Goal: Task Accomplishment & Management: Complete application form

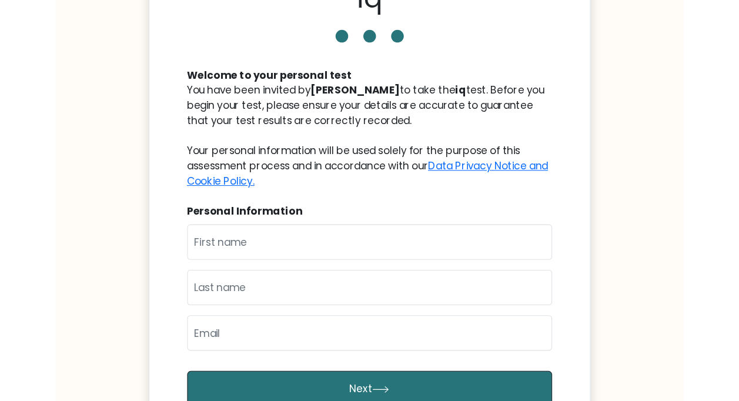
scroll to position [118, 0]
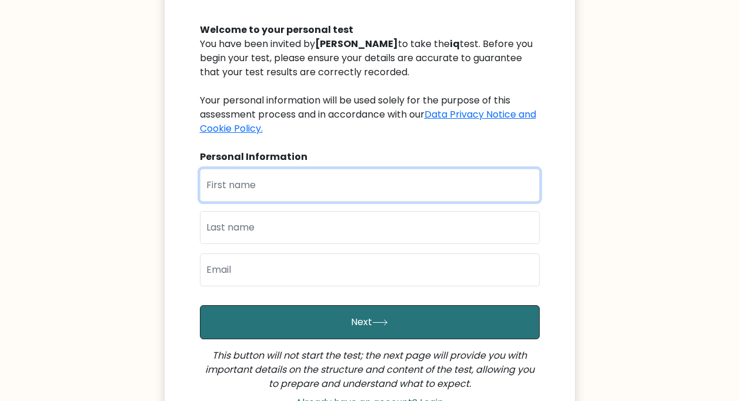
click at [417, 181] on input "text" at bounding box center [370, 185] width 340 height 33
click at [231, 183] on input "[PERSON_NAME]" at bounding box center [370, 185] width 340 height 33
click at [251, 184] on input "Bala Rani" at bounding box center [370, 185] width 340 height 33
type input "Bala"
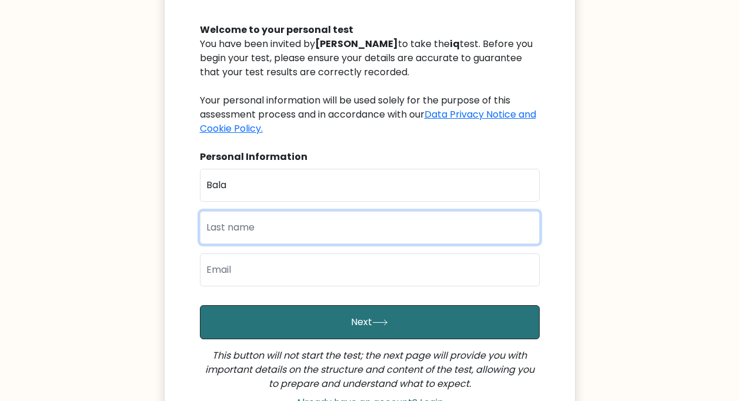
click at [220, 223] on input "text" at bounding box center [370, 227] width 340 height 33
type input "r"
type input "RANI"
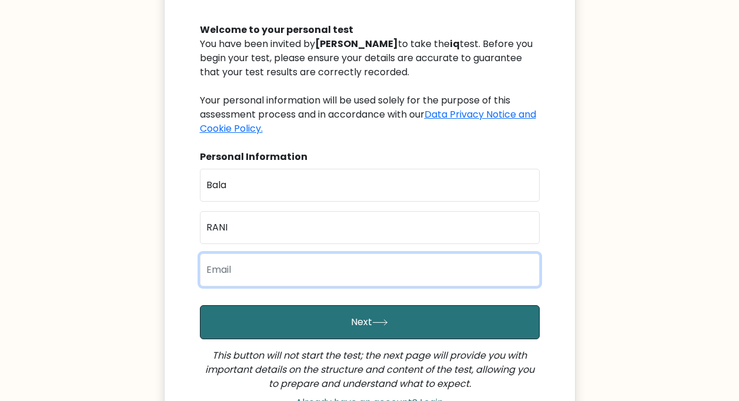
click at [316, 268] on input "email" at bounding box center [370, 269] width 340 height 33
type input "R"
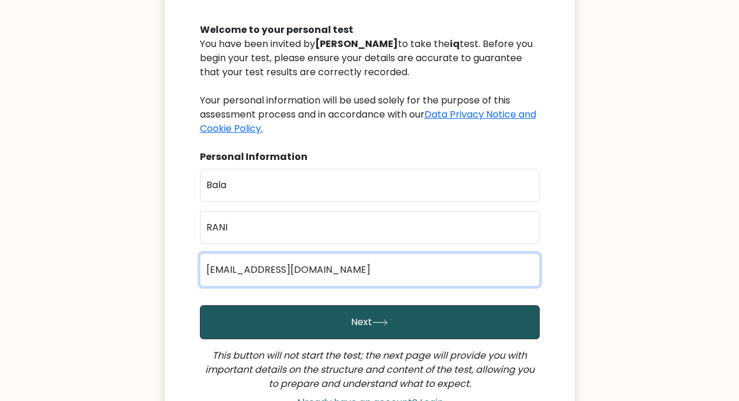
type input "rBALA7702@GMail.COM"
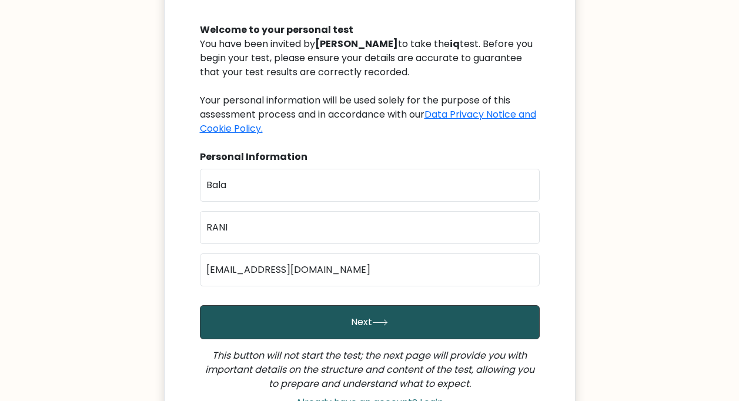
click at [365, 313] on button "Next" at bounding box center [370, 322] width 340 height 34
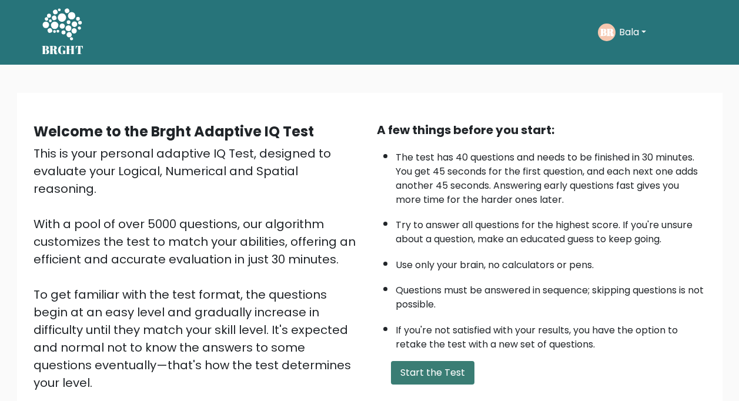
click at [424, 367] on button "Start the Test" at bounding box center [432, 373] width 83 height 24
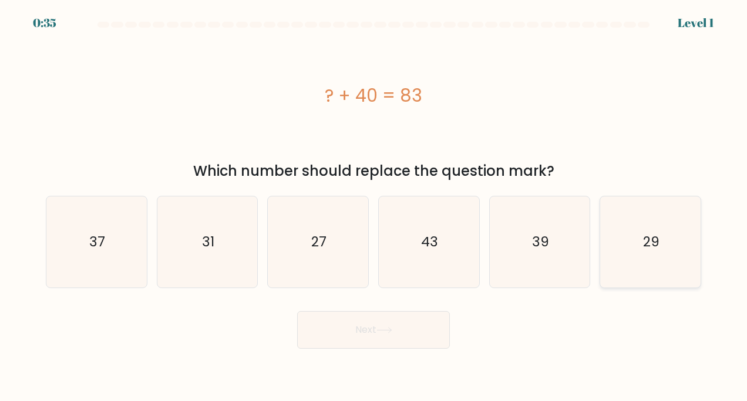
click at [621, 264] on icon "29" at bounding box center [651, 242] width 92 height 92
click at [374, 206] on input "f. 29" at bounding box center [374, 203] width 1 height 6
radio input "true"
click at [370, 324] on button "Next" at bounding box center [373, 330] width 153 height 38
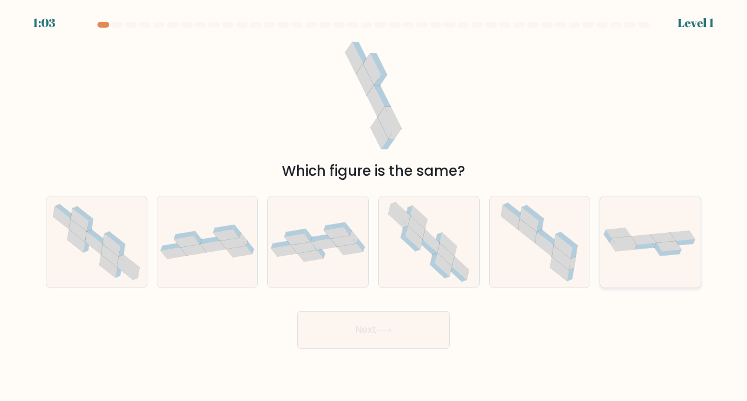
click at [653, 213] on div at bounding box center [651, 242] width 102 height 93
click at [374, 206] on input "f." at bounding box center [374, 203] width 1 height 6
radio input "true"
click at [337, 321] on button "Next" at bounding box center [373, 330] width 153 height 38
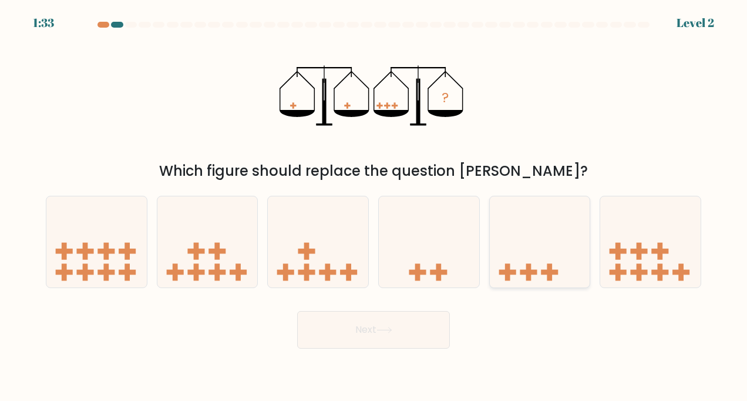
click at [519, 266] on icon at bounding box center [540, 241] width 100 height 83
click at [374, 206] on input "e." at bounding box center [374, 203] width 1 height 6
radio input "true"
click at [424, 325] on button "Next" at bounding box center [373, 330] width 153 height 38
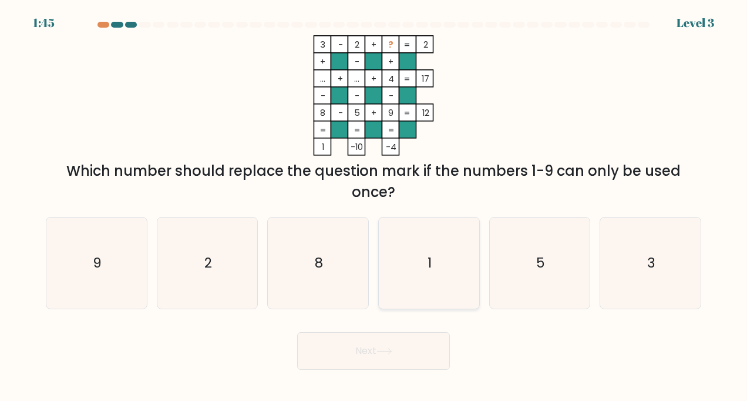
click at [424, 270] on icon "1" at bounding box center [429, 263] width 92 height 92
click at [374, 206] on input "d. 1" at bounding box center [374, 203] width 1 height 6
radio input "true"
click at [200, 250] on icon "2" at bounding box center [208, 263] width 92 height 92
click at [374, 206] on input "b. 2" at bounding box center [374, 203] width 1 height 6
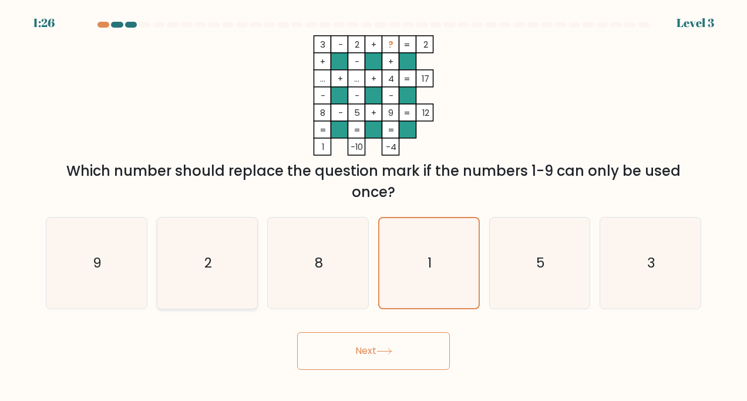
radio input "true"
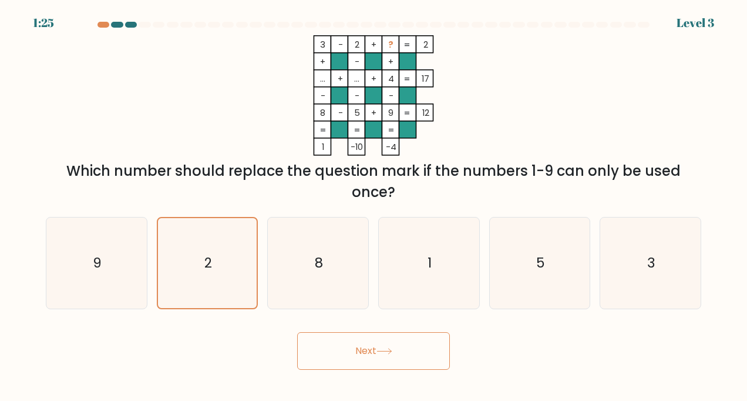
click at [367, 344] on button "Next" at bounding box center [373, 351] width 153 height 38
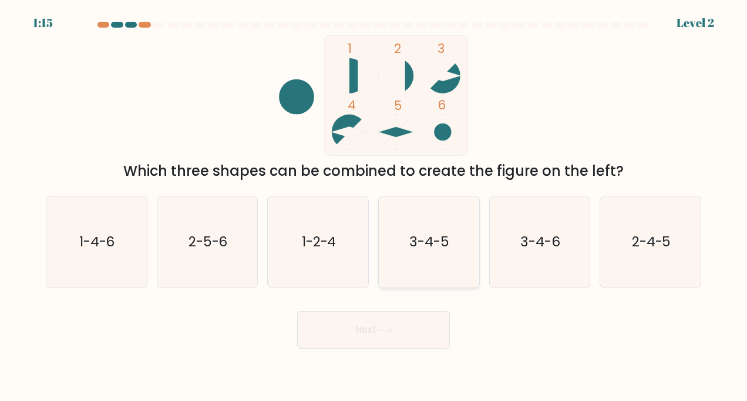
click at [423, 253] on icon "3-4-5" at bounding box center [429, 242] width 92 height 92
click at [374, 206] on input "d. 3-4-5" at bounding box center [374, 203] width 1 height 6
radio input "true"
click at [377, 325] on button "Next" at bounding box center [373, 330] width 153 height 38
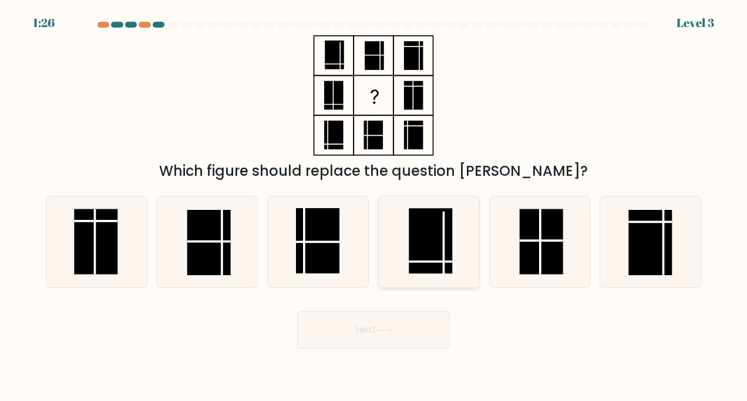
click at [432, 235] on rect at bounding box center [431, 240] width 43 height 65
click at [374, 206] on input "d." at bounding box center [374, 203] width 1 height 6
radio input "true"
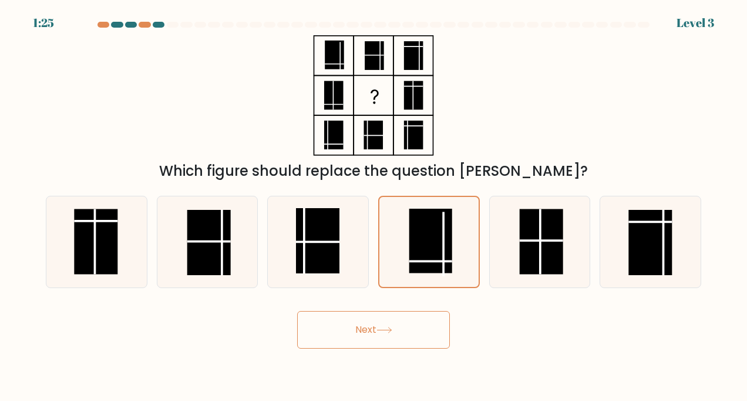
click at [386, 323] on button "Next" at bounding box center [373, 330] width 153 height 38
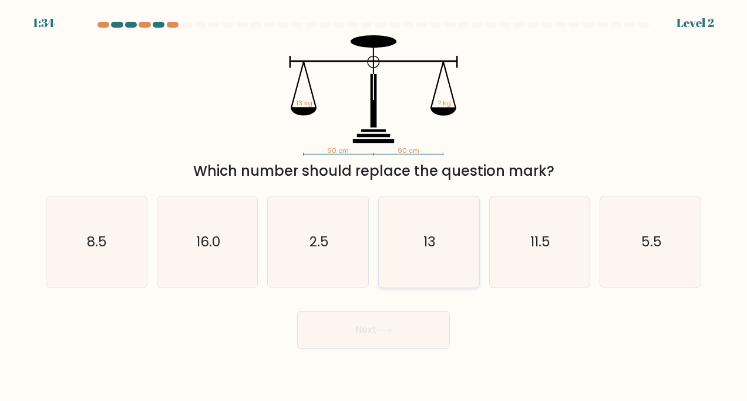
click at [417, 250] on icon "13" at bounding box center [429, 242] width 92 height 92
click at [374, 206] on input "d. 13" at bounding box center [374, 203] width 1 height 6
radio input "true"
click at [353, 328] on button "Next" at bounding box center [373, 330] width 153 height 38
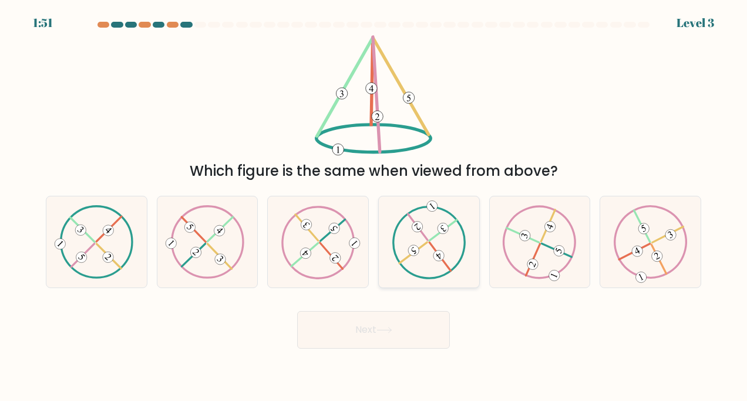
click at [409, 255] on 322 at bounding box center [414, 252] width 28 height 21
click at [374, 206] on input "d." at bounding box center [374, 203] width 1 height 6
radio input "true"
click at [349, 330] on button "Next" at bounding box center [373, 330] width 153 height 38
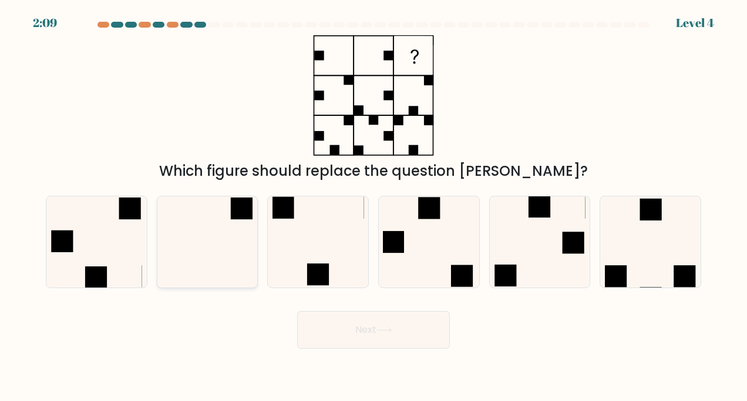
click at [222, 251] on icon at bounding box center [208, 242] width 92 height 92
click at [374, 206] on input "b." at bounding box center [374, 203] width 1 height 6
radio input "true"
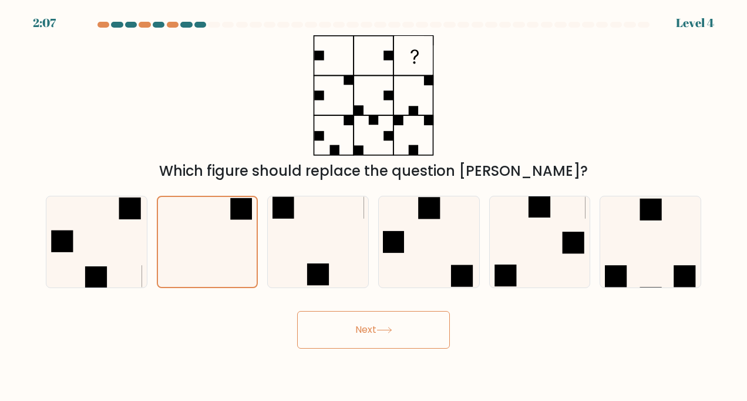
click at [332, 322] on button "Next" at bounding box center [373, 330] width 153 height 38
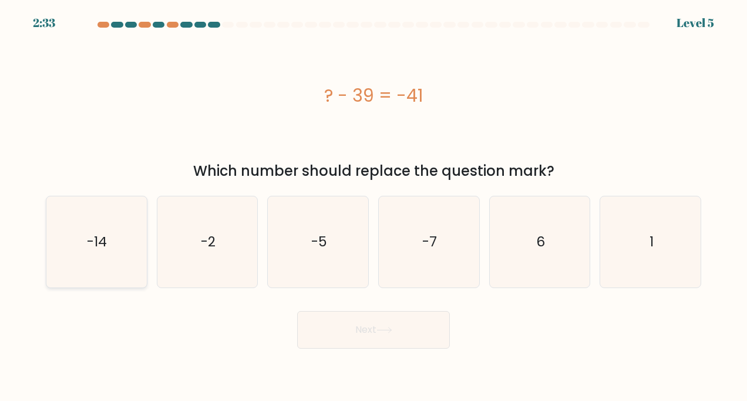
click at [117, 252] on icon "-14" at bounding box center [97, 242] width 92 height 92
click at [374, 206] on input "a. -14" at bounding box center [374, 203] width 1 height 6
radio input "true"
click at [335, 331] on button "Next" at bounding box center [373, 330] width 153 height 38
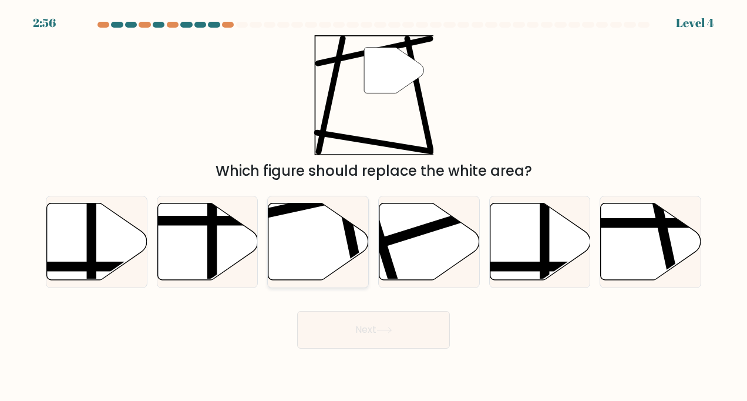
click at [308, 249] on icon at bounding box center [318, 241] width 100 height 77
click at [374, 206] on input "c." at bounding box center [374, 203] width 1 height 6
radio input "true"
click at [340, 331] on button "Next" at bounding box center [373, 330] width 153 height 38
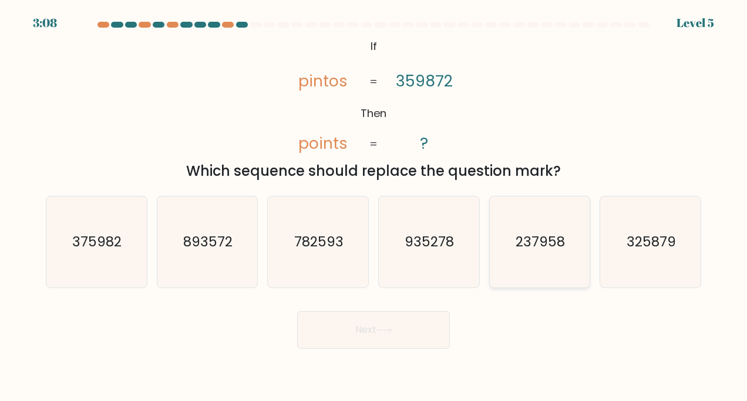
click at [508, 243] on icon "237958" at bounding box center [540, 242] width 92 height 92
click at [374, 206] on input "e. 237958" at bounding box center [374, 203] width 1 height 6
radio input "true"
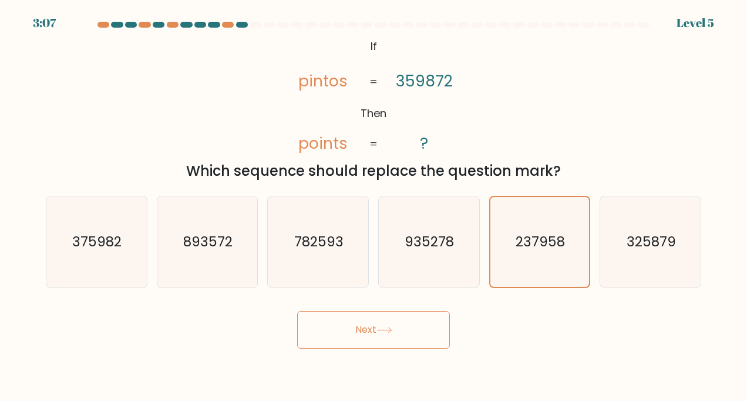
click at [390, 318] on button "Next" at bounding box center [373, 330] width 153 height 38
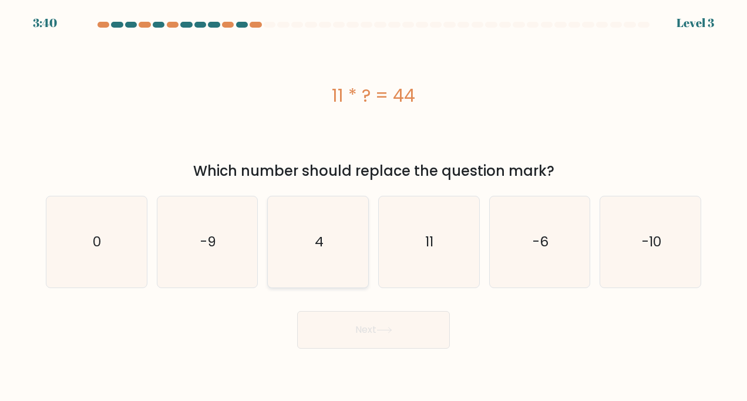
click at [337, 239] on icon "4" at bounding box center [319, 242] width 92 height 92
click at [374, 206] on input "c. 4" at bounding box center [374, 203] width 1 height 6
radio input "true"
click at [353, 329] on button "Next" at bounding box center [373, 330] width 153 height 38
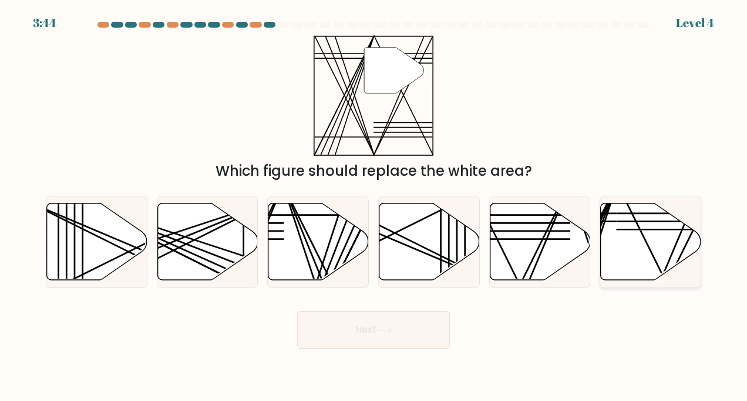
click at [623, 221] on line at bounding box center [666, 221] width 99 height 0
click at [374, 206] on input "f." at bounding box center [374, 203] width 1 height 6
radio input "true"
click at [324, 325] on button "Next" at bounding box center [373, 330] width 153 height 38
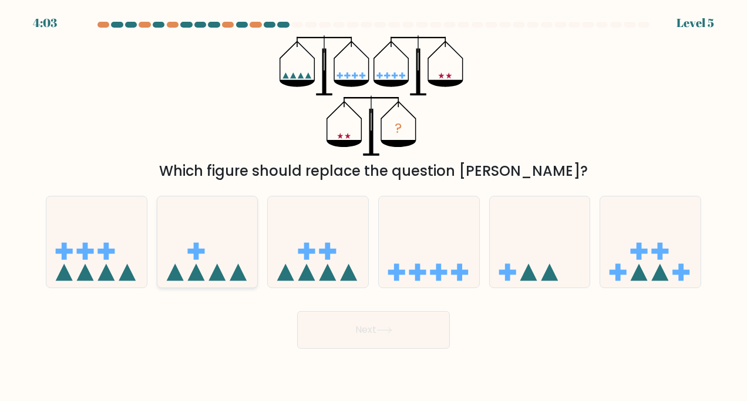
click at [219, 263] on icon at bounding box center [207, 241] width 100 height 83
click at [374, 206] on input "b." at bounding box center [374, 203] width 1 height 6
radio input "true"
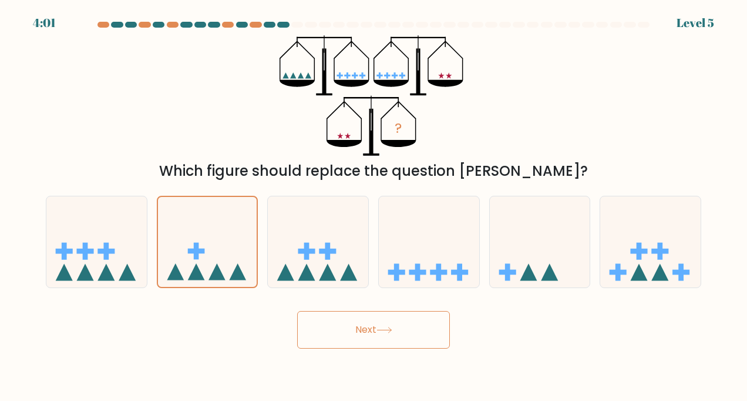
click at [350, 328] on button "Next" at bounding box center [373, 330] width 153 height 38
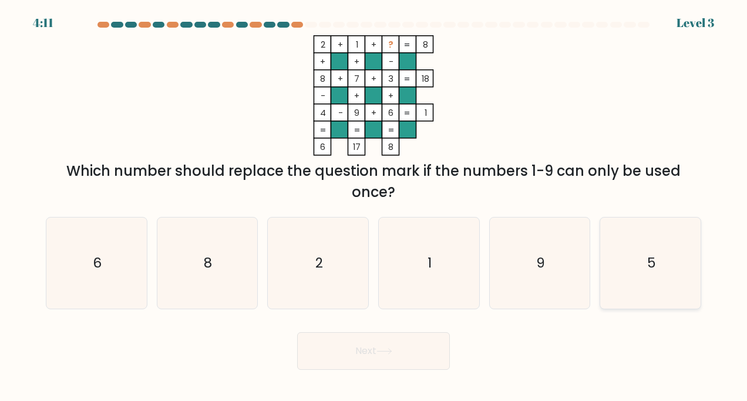
click at [647, 253] on icon "5" at bounding box center [651, 263] width 92 height 92
click at [374, 206] on input "f. 5" at bounding box center [374, 203] width 1 height 6
radio input "true"
click at [387, 345] on button "Next" at bounding box center [373, 351] width 153 height 38
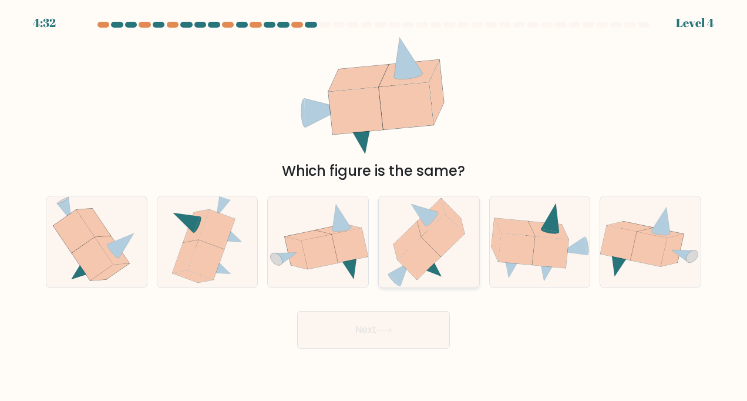
click at [432, 261] on icon at bounding box center [419, 258] width 43 height 43
click at [374, 206] on input "d." at bounding box center [374, 203] width 1 height 6
radio input "true"
click at [344, 325] on button "Next" at bounding box center [373, 330] width 153 height 38
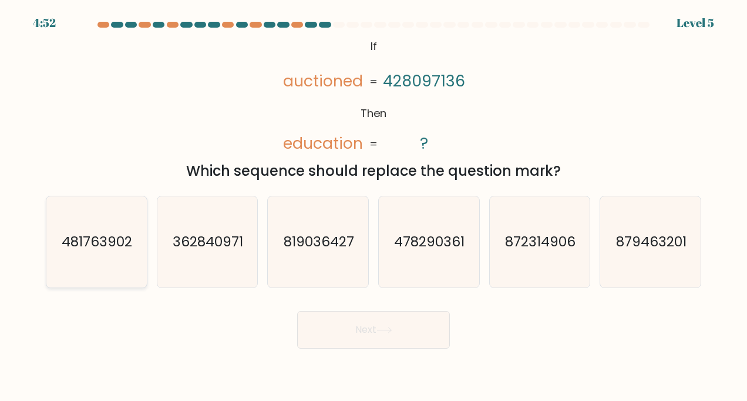
click at [97, 258] on icon "481763902" at bounding box center [97, 242] width 92 height 92
click at [374, 206] on input "a. 481763902" at bounding box center [374, 203] width 1 height 6
radio input "true"
click at [400, 335] on button "Next" at bounding box center [373, 330] width 153 height 38
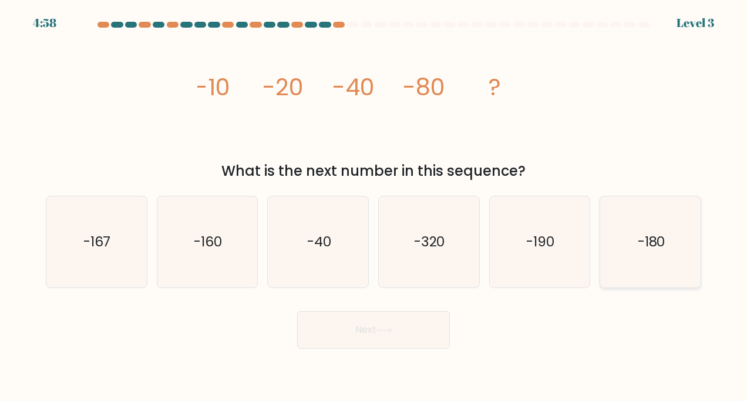
click at [644, 261] on icon "-180" at bounding box center [651, 242] width 92 height 92
click at [374, 206] on input "f. -180" at bounding box center [374, 203] width 1 height 6
radio input "true"
click at [394, 322] on button "Next" at bounding box center [373, 330] width 153 height 38
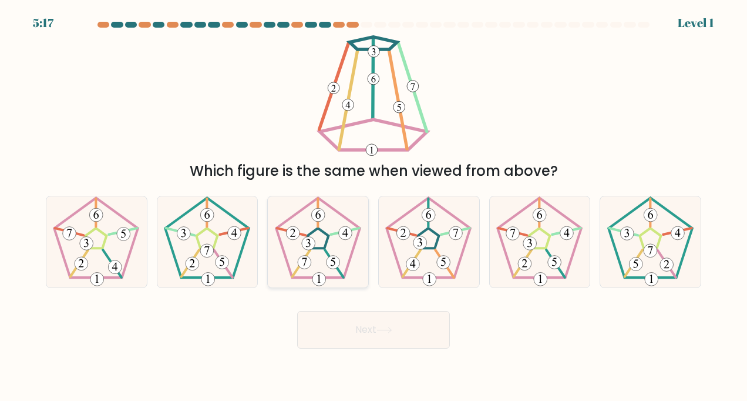
click at [328, 267] on icon at bounding box center [319, 242] width 92 height 92
click at [374, 206] on input "c." at bounding box center [374, 203] width 1 height 6
radio input "true"
click at [333, 327] on button "Next" at bounding box center [373, 330] width 153 height 38
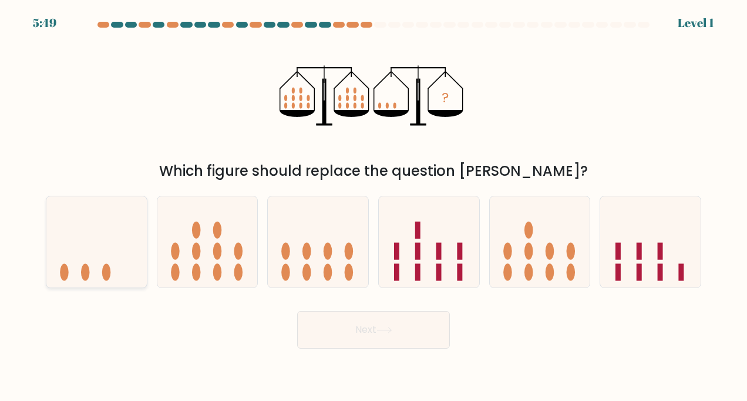
click at [102, 263] on icon at bounding box center [96, 241] width 100 height 83
click at [374, 206] on input "a." at bounding box center [374, 203] width 1 height 6
radio input "true"
click at [330, 332] on button "Next" at bounding box center [373, 330] width 153 height 38
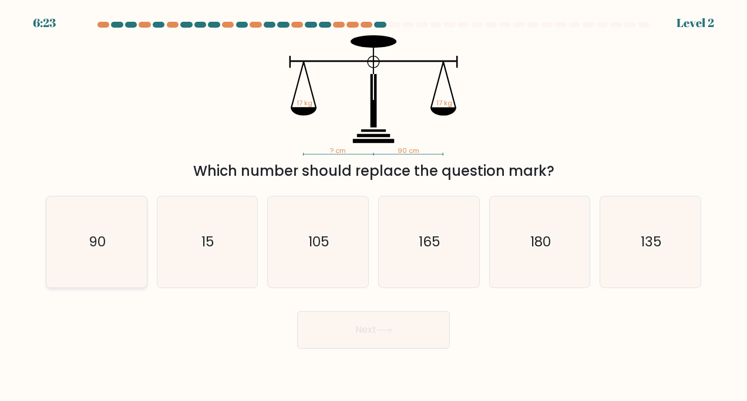
click at [79, 257] on icon "90" at bounding box center [97, 242] width 92 height 92
click at [374, 206] on input "a. 90" at bounding box center [374, 203] width 1 height 6
radio input "true"
click at [338, 333] on button "Next" at bounding box center [373, 330] width 153 height 38
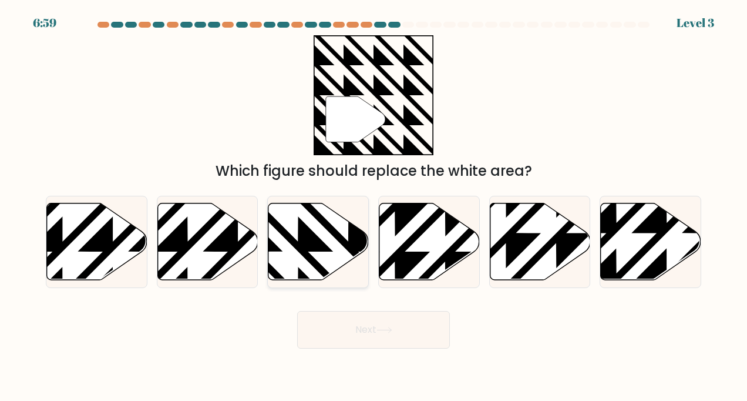
click at [298, 251] on icon at bounding box center [349, 201] width 202 height 202
click at [374, 206] on input "c." at bounding box center [374, 203] width 1 height 6
radio input "true"
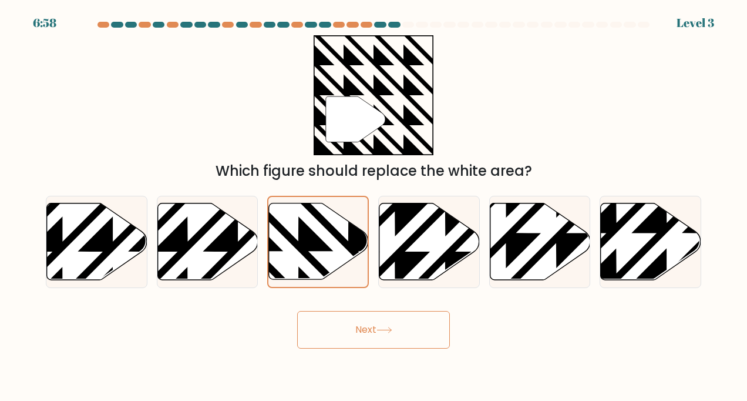
click at [330, 316] on button "Next" at bounding box center [373, 330] width 153 height 38
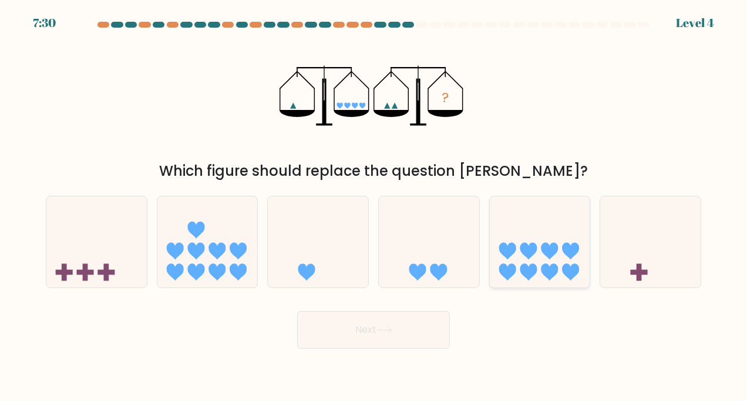
click at [558, 259] on icon at bounding box center [540, 241] width 100 height 83
click at [374, 206] on input "e." at bounding box center [374, 203] width 1 height 6
radio input "true"
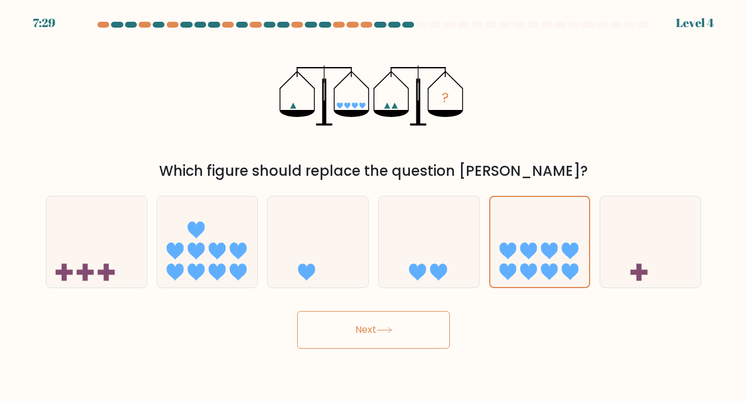
click at [343, 330] on button "Next" at bounding box center [373, 330] width 153 height 38
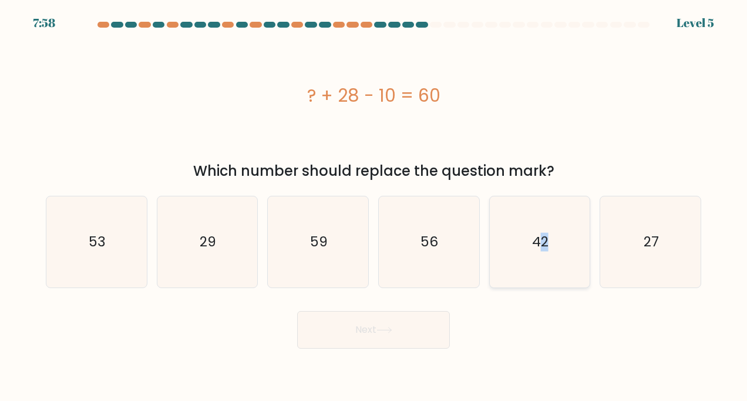
click at [545, 262] on icon "42" at bounding box center [540, 242] width 92 height 92
click at [325, 335] on button "Next" at bounding box center [373, 330] width 153 height 38
click at [531, 256] on icon "42" at bounding box center [540, 242] width 92 height 92
click at [374, 206] on input "e. 42" at bounding box center [374, 203] width 1 height 6
radio input "true"
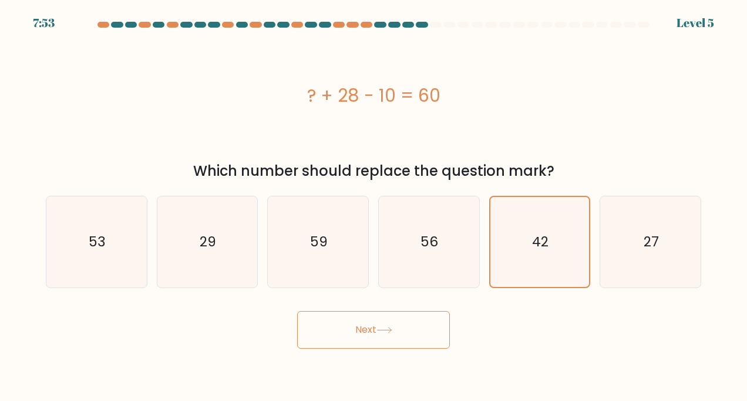
click at [317, 331] on button "Next" at bounding box center [373, 330] width 153 height 38
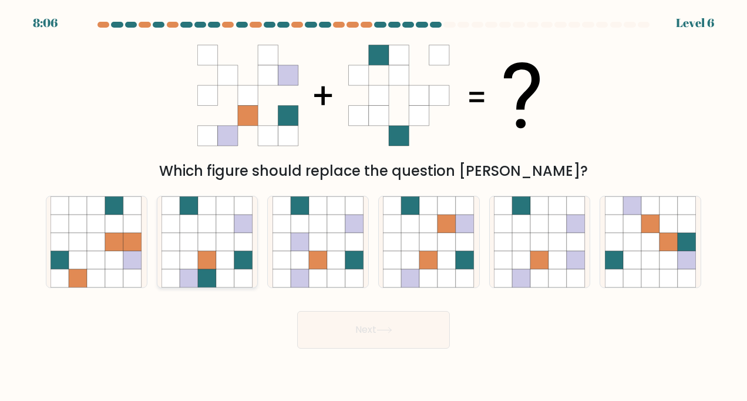
click at [227, 239] on icon at bounding box center [225, 242] width 18 height 18
click at [374, 206] on input "b." at bounding box center [374, 203] width 1 height 6
radio input "true"
click at [401, 328] on button "Next" at bounding box center [373, 330] width 153 height 38
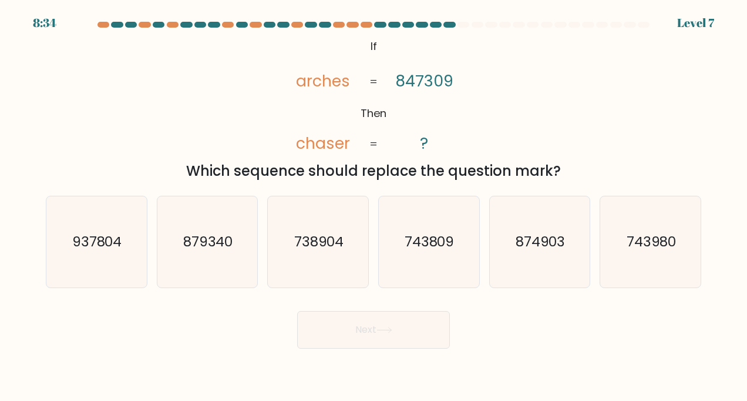
drag, startPoint x: 190, startPoint y: 248, endPoint x: 427, endPoint y: 339, distance: 253.7
click at [191, 246] on text "879340" at bounding box center [208, 241] width 50 height 19
click at [374, 206] on input "b. 879340" at bounding box center [374, 203] width 1 height 6
radio input "true"
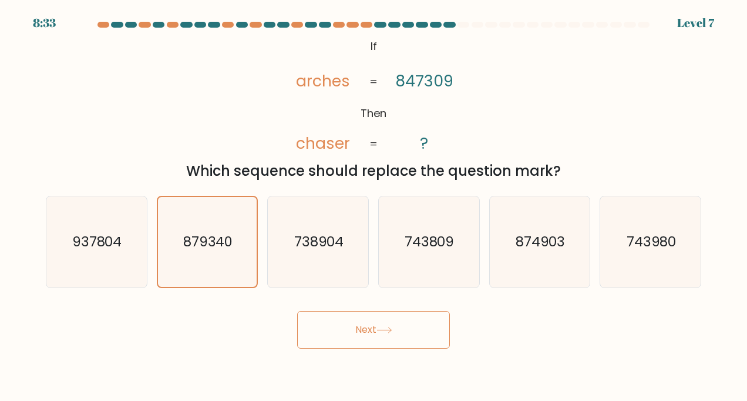
click at [400, 321] on button "Next" at bounding box center [373, 330] width 153 height 38
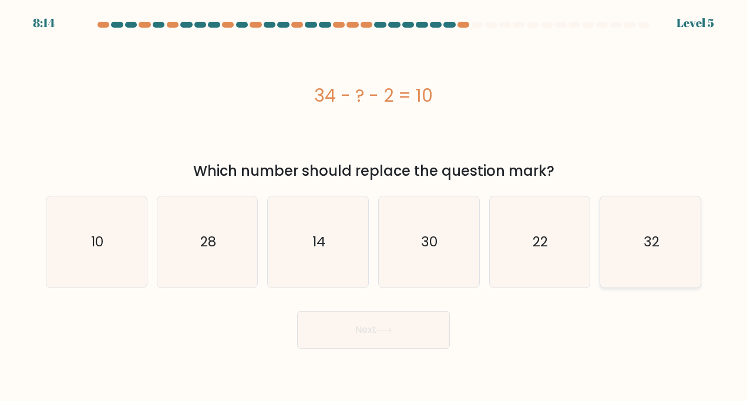
click at [647, 250] on text "32" at bounding box center [652, 241] width 16 height 19
click at [374, 206] on input "f. 32" at bounding box center [374, 203] width 1 height 6
radio input "true"
click at [409, 325] on button "Next" at bounding box center [373, 330] width 153 height 38
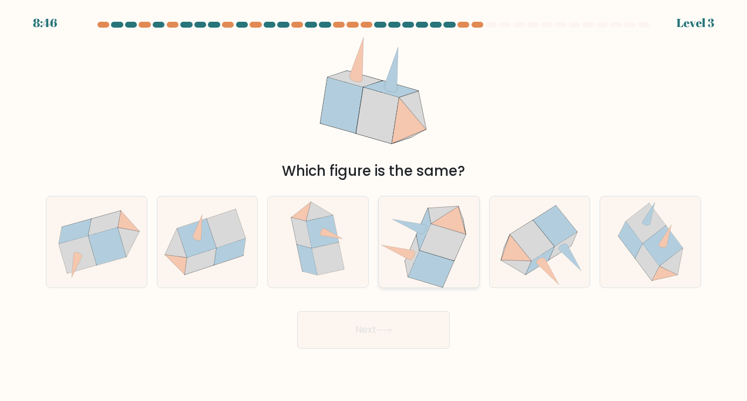
click at [459, 256] on icon at bounding box center [429, 242] width 100 height 92
click at [374, 206] on input "d." at bounding box center [374, 203] width 1 height 6
radio input "true"
click at [369, 331] on button "Next" at bounding box center [373, 330] width 153 height 38
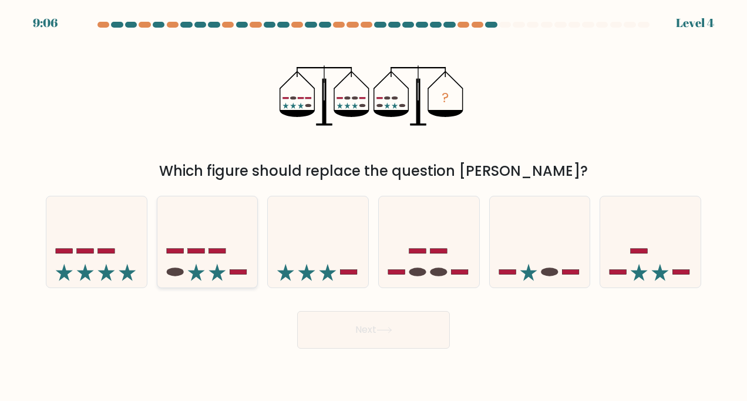
click at [190, 260] on icon at bounding box center [207, 241] width 100 height 83
click at [374, 206] on input "b." at bounding box center [374, 203] width 1 height 6
radio input "true"
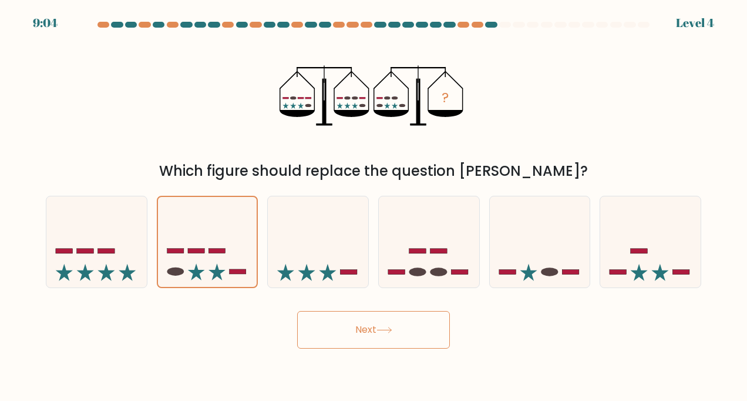
click at [398, 324] on button "Next" at bounding box center [373, 330] width 153 height 38
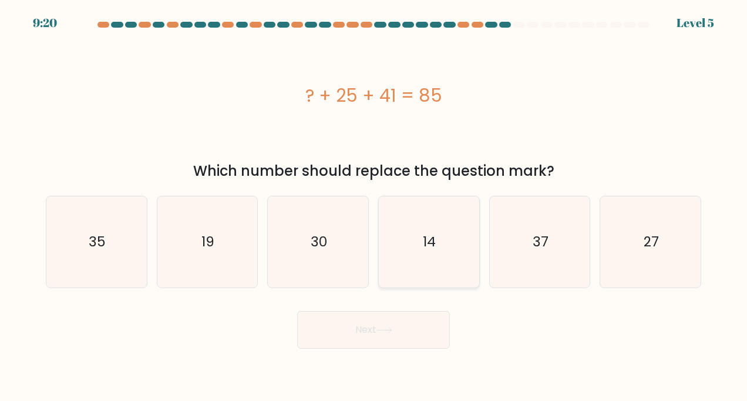
click at [423, 254] on icon "14" at bounding box center [429, 242] width 92 height 92
click at [374, 206] on input "d. 14" at bounding box center [374, 203] width 1 height 6
radio input "true"
click at [383, 328] on icon at bounding box center [385, 330] width 16 height 6
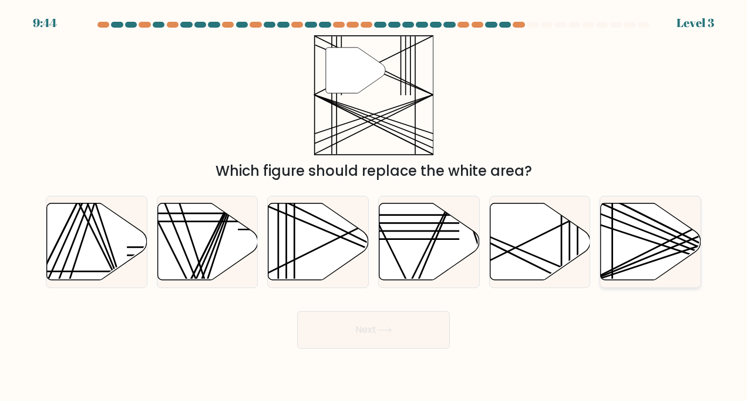
click at [656, 239] on icon at bounding box center [651, 241] width 100 height 77
click at [374, 206] on input "f." at bounding box center [374, 203] width 1 height 6
radio input "true"
click at [427, 334] on button "Next" at bounding box center [373, 330] width 153 height 38
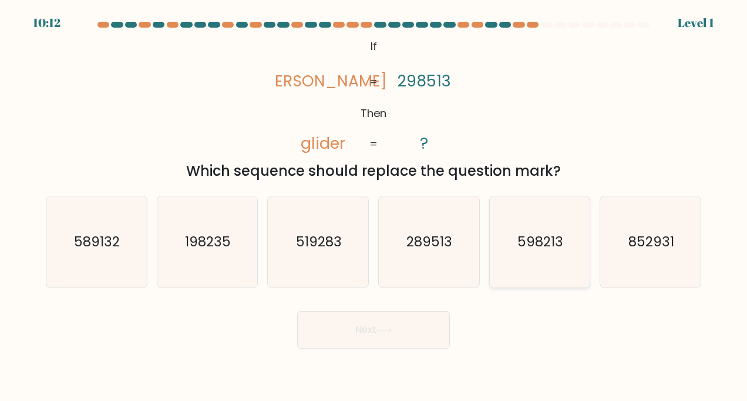
click at [563, 250] on text "598213" at bounding box center [541, 241] width 46 height 19
click at [374, 206] on input "e. 598213" at bounding box center [374, 203] width 1 height 6
radio input "true"
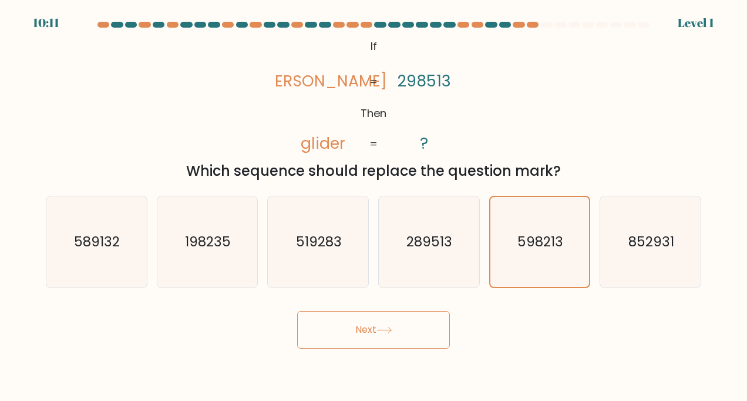
click at [392, 333] on icon at bounding box center [385, 330] width 16 height 6
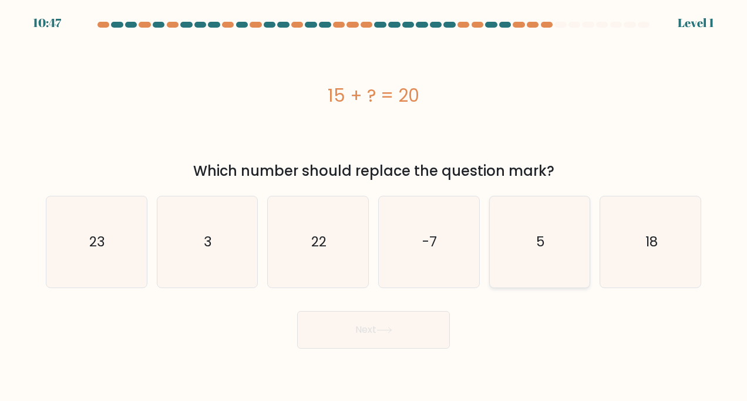
click at [564, 242] on icon "5" at bounding box center [540, 242] width 92 height 92
click at [374, 206] on input "e. 5" at bounding box center [374, 203] width 1 height 6
radio input "true"
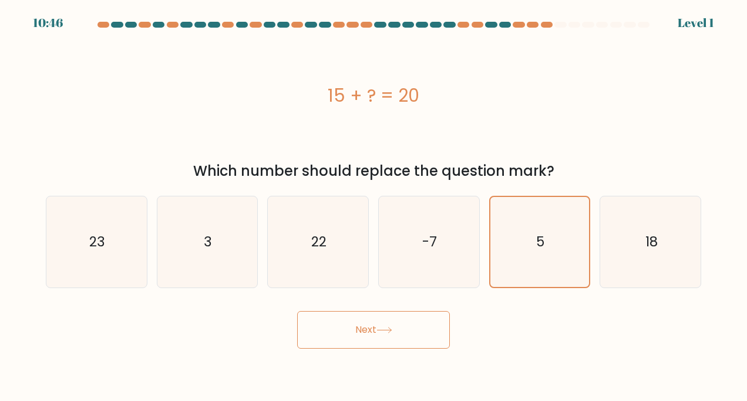
click at [432, 333] on button "Next" at bounding box center [373, 330] width 153 height 38
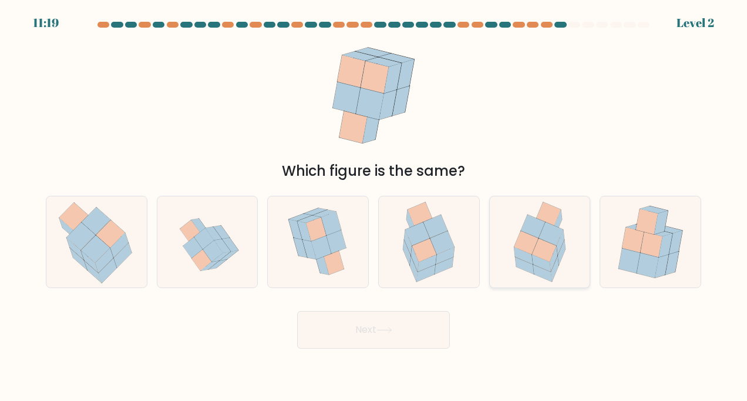
click at [539, 244] on icon at bounding box center [544, 251] width 25 height 24
click at [374, 206] on input "e." at bounding box center [374, 203] width 1 height 6
radio input "true"
click at [396, 330] on button "Next" at bounding box center [373, 330] width 153 height 38
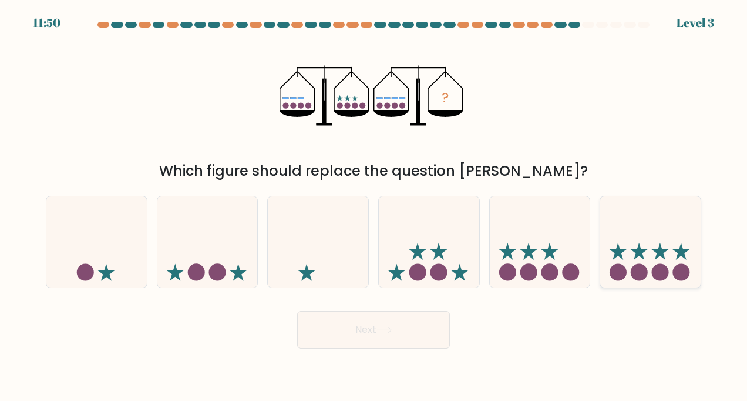
click at [664, 249] on icon at bounding box center [660, 251] width 17 height 17
click at [374, 206] on input "f." at bounding box center [374, 203] width 1 height 6
radio input "true"
click at [362, 333] on button "Next" at bounding box center [373, 330] width 153 height 38
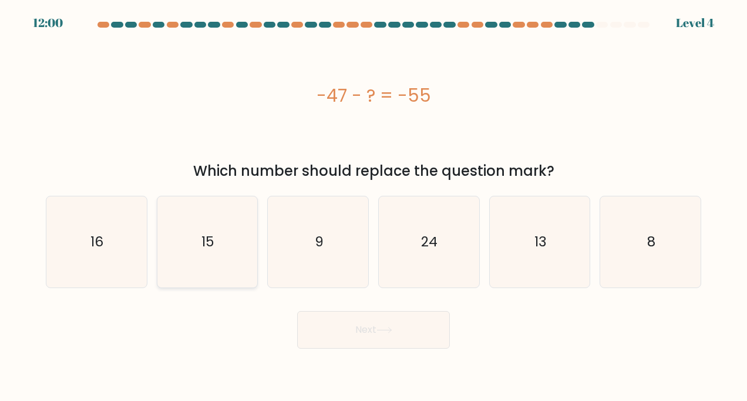
click at [244, 245] on icon "15" at bounding box center [208, 242] width 92 height 92
click at [374, 206] on input "b. 15" at bounding box center [374, 203] width 1 height 6
radio input "true"
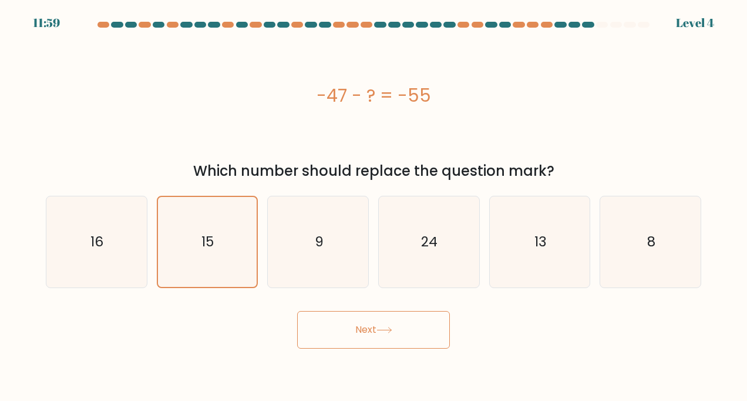
click at [384, 328] on icon at bounding box center [385, 330] width 16 height 6
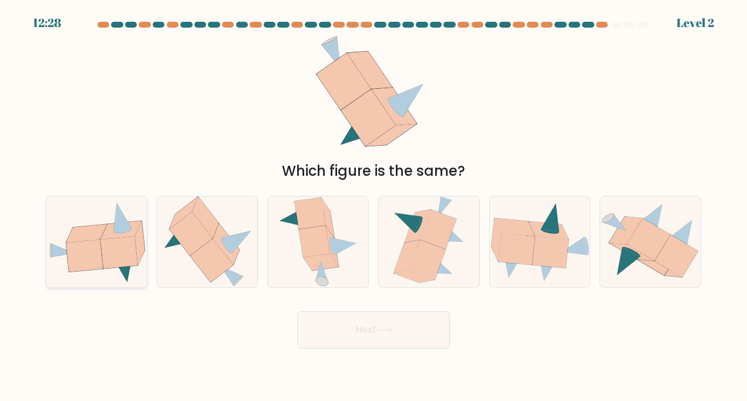
click at [100, 245] on icon at bounding box center [84, 256] width 37 height 32
click at [374, 206] on input "a." at bounding box center [374, 203] width 1 height 6
radio input "true"
click at [384, 330] on icon at bounding box center [384, 329] width 14 height 5
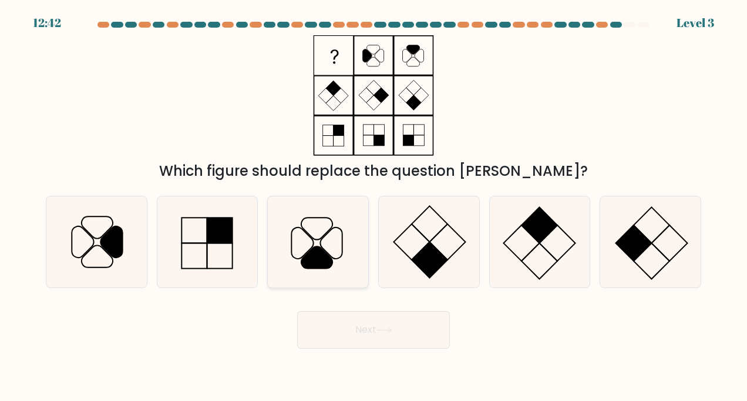
click at [325, 250] on icon at bounding box center [319, 242] width 92 height 92
click at [374, 206] on input "c." at bounding box center [374, 203] width 1 height 6
radio input "true"
click at [346, 329] on button "Next" at bounding box center [373, 330] width 153 height 38
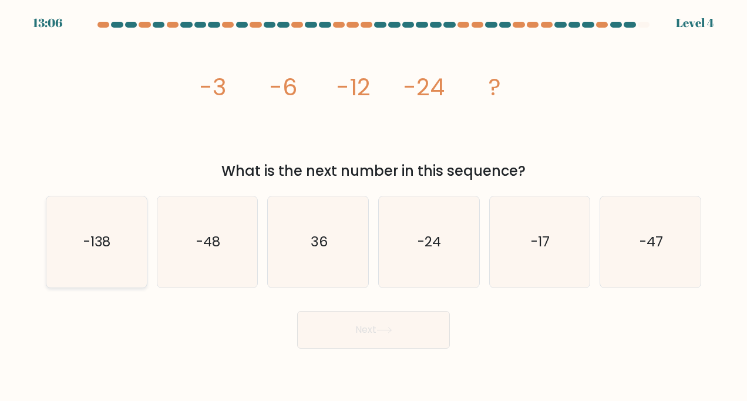
click at [134, 269] on icon "-138" at bounding box center [97, 242] width 92 height 92
click at [374, 206] on input "a. -138" at bounding box center [374, 203] width 1 height 6
radio input "true"
click at [374, 323] on button "Next" at bounding box center [373, 330] width 153 height 38
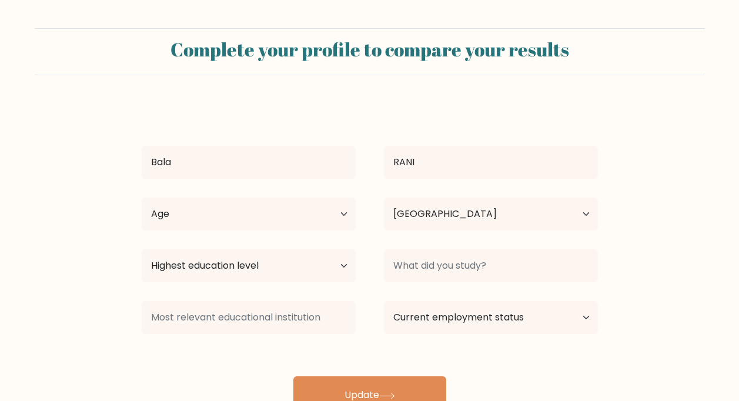
select select "IN"
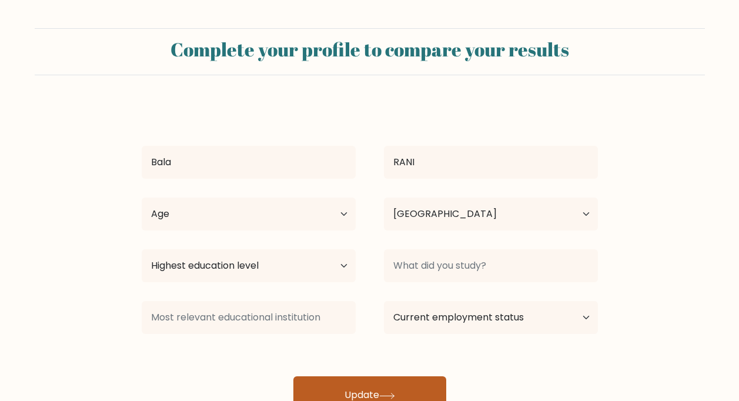
click at [355, 388] on button "Update" at bounding box center [369, 395] width 153 height 38
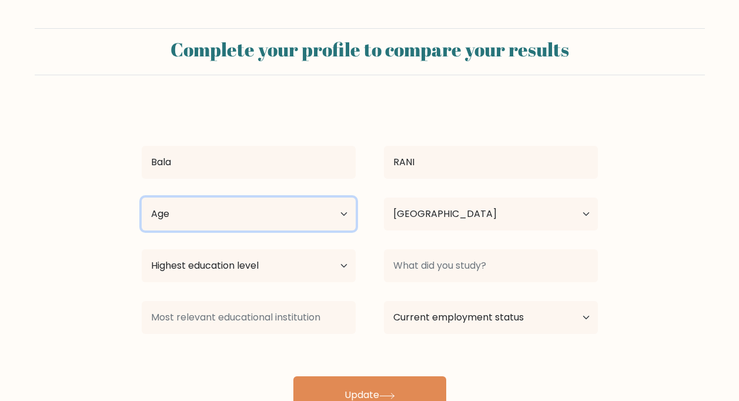
click at [183, 209] on select "Age Under 18 years old 18-24 years old 25-34 years old 35-44 years old 45-54 ye…" at bounding box center [249, 213] width 214 height 33
select select "18_24"
click at [142, 197] on select "Age Under 18 years old 18-24 years old 25-34 years old 35-44 years old 45-54 ye…" at bounding box center [249, 213] width 214 height 33
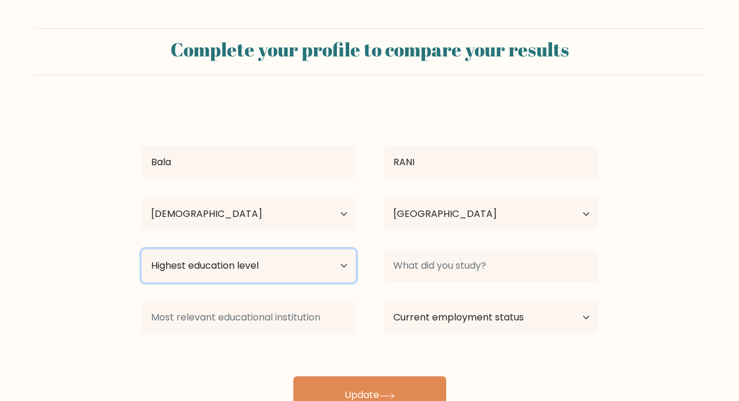
click at [189, 261] on select "Highest education level No schooling Primary Lower Secondary Upper Secondary Oc…" at bounding box center [249, 265] width 214 height 33
click at [220, 265] on select "Highest education level No schooling Primary Lower Secondary Upper Secondary Oc…" at bounding box center [249, 265] width 214 height 33
click at [215, 260] on select "Highest education level No schooling Primary Lower Secondary Upper Secondary Oc…" at bounding box center [249, 265] width 214 height 33
click at [142, 249] on select "Highest education level No schooling Primary Lower Secondary Upper Secondary Oc…" at bounding box center [249, 265] width 214 height 33
click at [266, 278] on select "Highest education level No schooling Primary Lower Secondary Upper Secondary Oc…" at bounding box center [249, 265] width 214 height 33
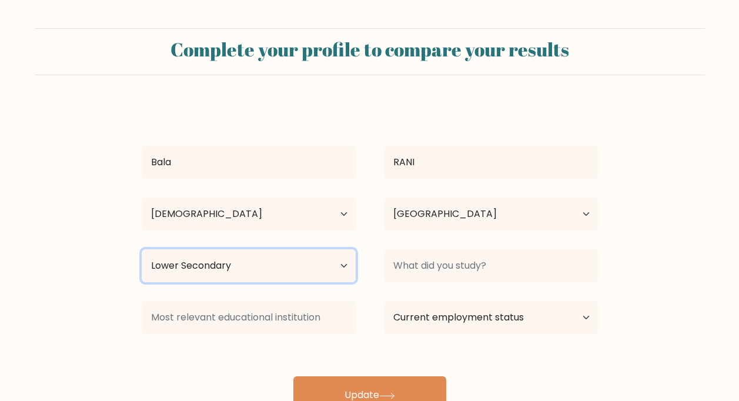
select select "upper_secondary"
click at [142, 249] on select "Highest education level No schooling Primary Lower Secondary Upper Secondary Oc…" at bounding box center [249, 265] width 214 height 33
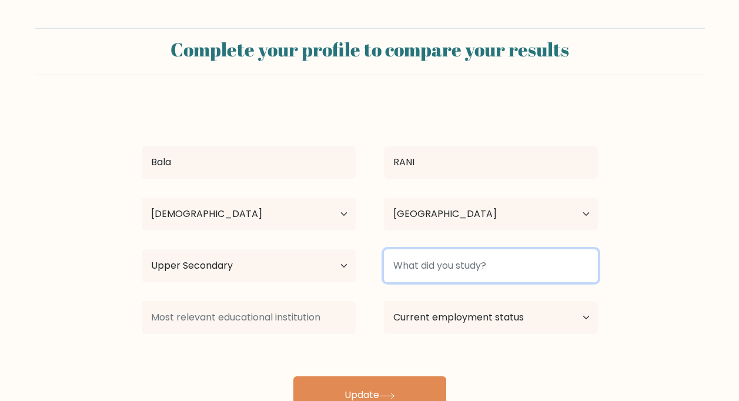
click at [394, 264] on input at bounding box center [491, 265] width 214 height 33
type input "K,MLKMP"
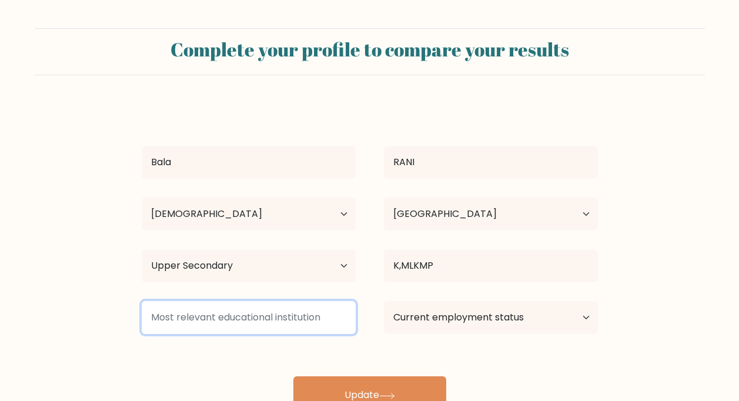
click at [225, 324] on input at bounding box center [249, 317] width 214 height 33
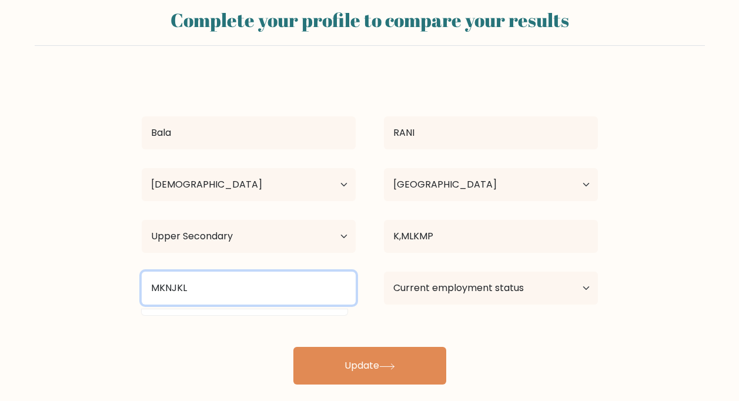
scroll to position [45, 0]
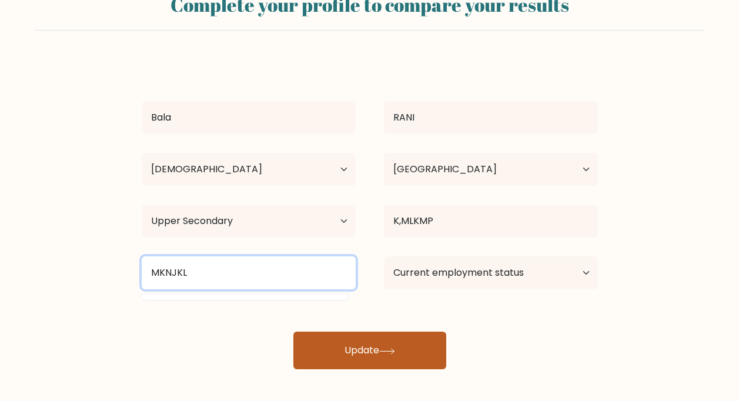
type input "MKNJKL"
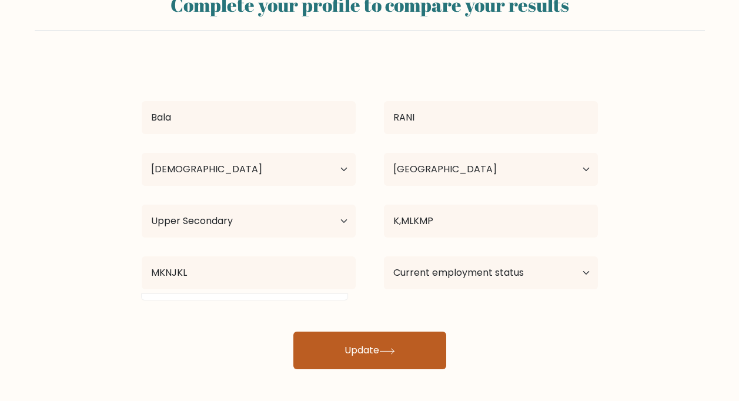
click at [333, 358] on button "Update" at bounding box center [369, 350] width 153 height 38
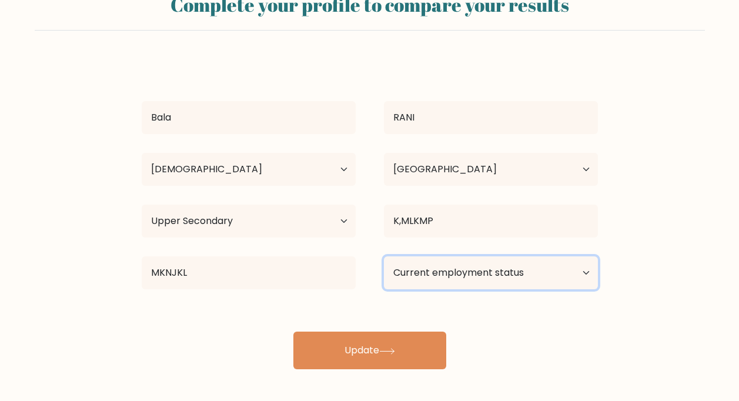
click at [468, 263] on select "Current employment status Employed Student Retired Other / prefer not to answer" at bounding box center [491, 272] width 214 height 33
select select "other"
click at [384, 256] on select "Current employment status Employed Student Retired Other / prefer not to answer" at bounding box center [491, 272] width 214 height 33
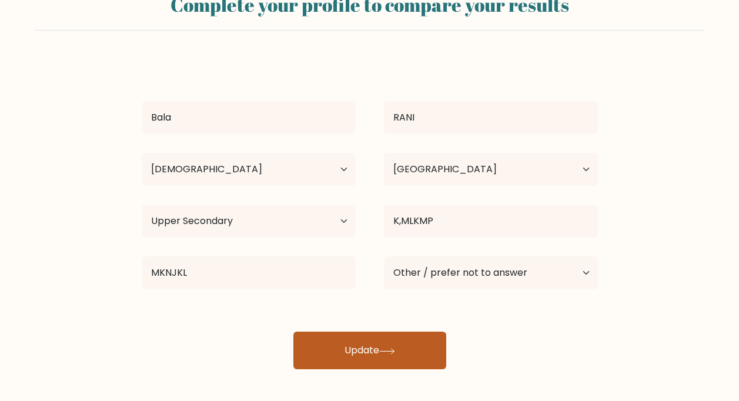
click at [355, 335] on button "Update" at bounding box center [369, 350] width 153 height 38
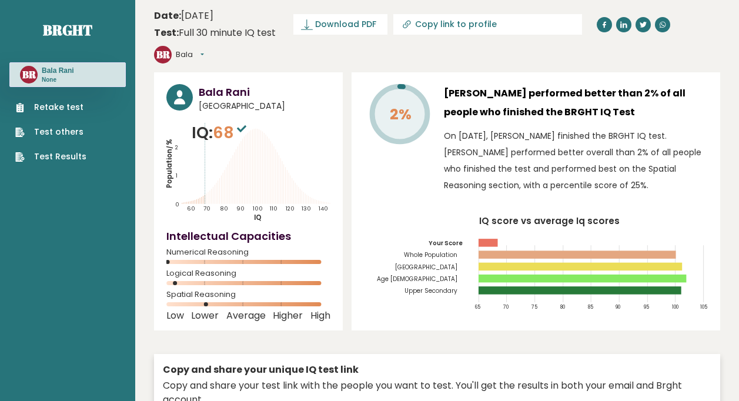
click at [204, 49] on button "Bala" at bounding box center [190, 55] width 28 height 12
click at [236, 114] on link "Logout" at bounding box center [206, 122] width 60 height 16
